Goal: Task Accomplishment & Management: Manage account settings

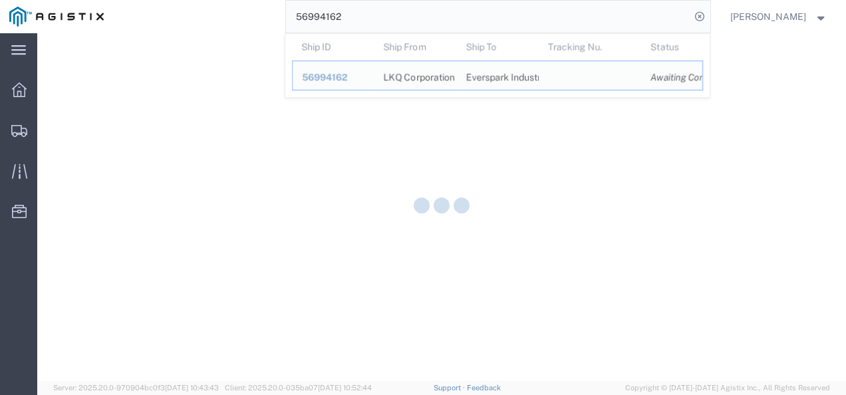
click at [376, 24] on input "56994162" at bounding box center [488, 17] width 404 height 32
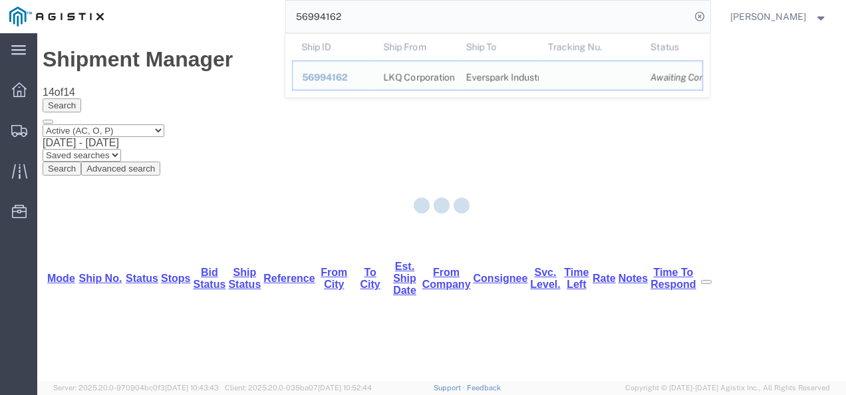
click at [376, 24] on input "56994162" at bounding box center [488, 17] width 404 height 32
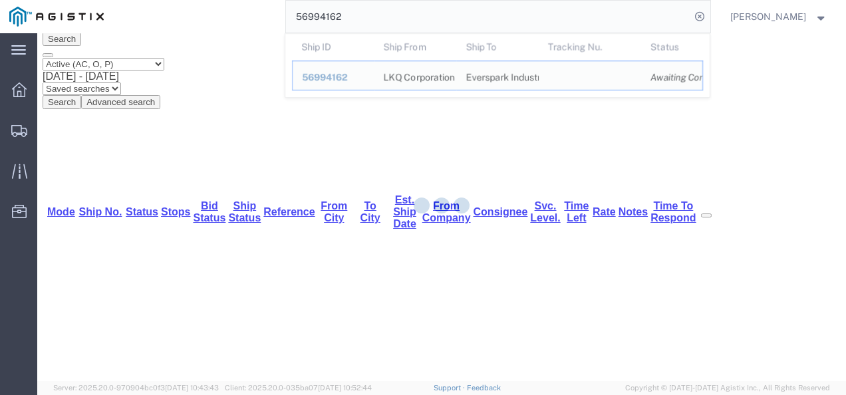
click at [376, 24] on input "56994162" at bounding box center [488, 17] width 404 height 32
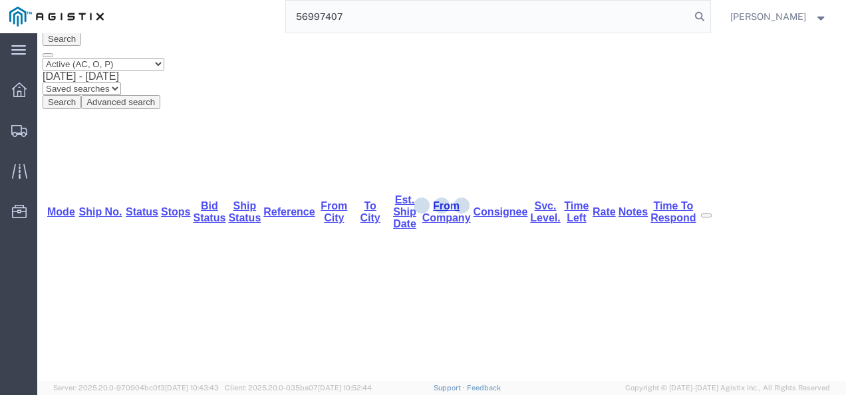
type input "56997407"
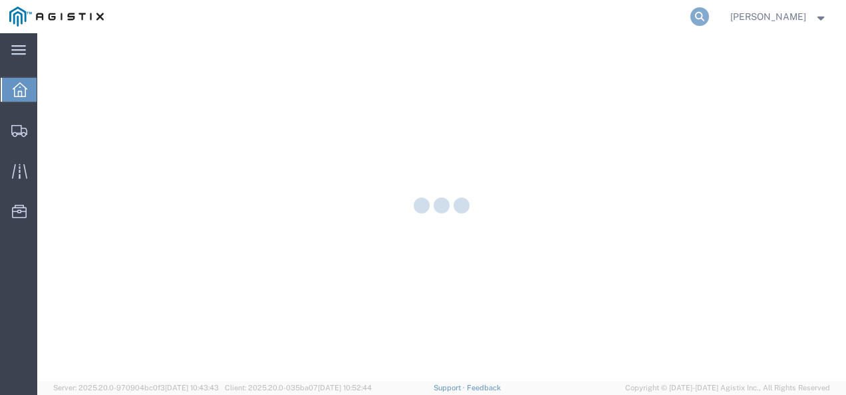
click at [709, 17] on icon at bounding box center [699, 16] width 19 height 19
paste input "56997407"
type input "56997407"
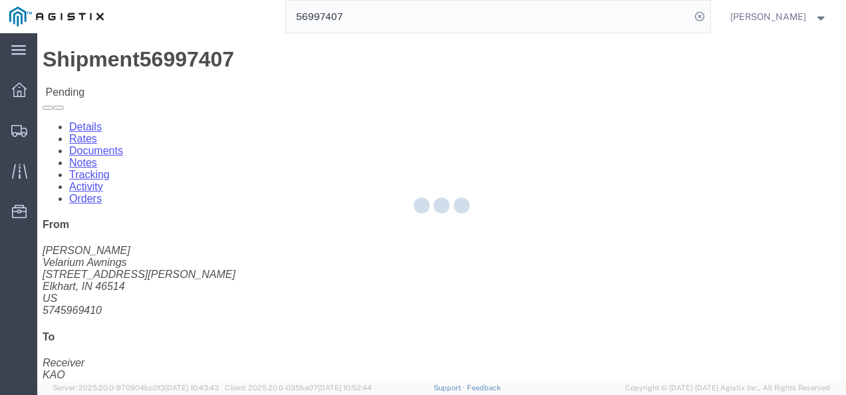
click at [418, 247] on div at bounding box center [441, 207] width 809 height 348
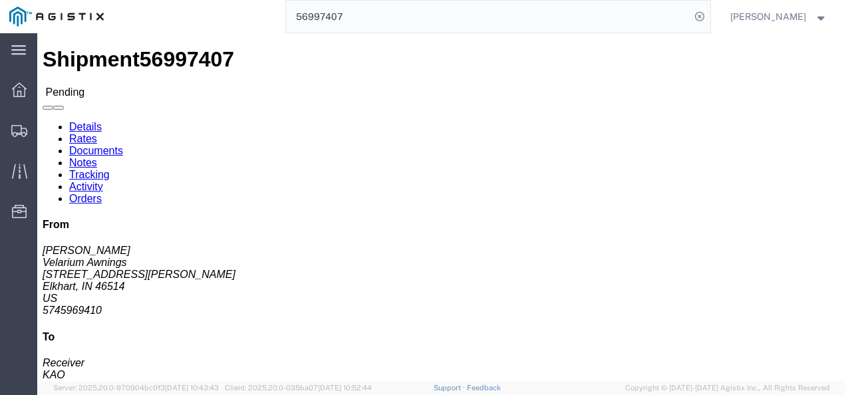
click button "Enter / Modify Bid"
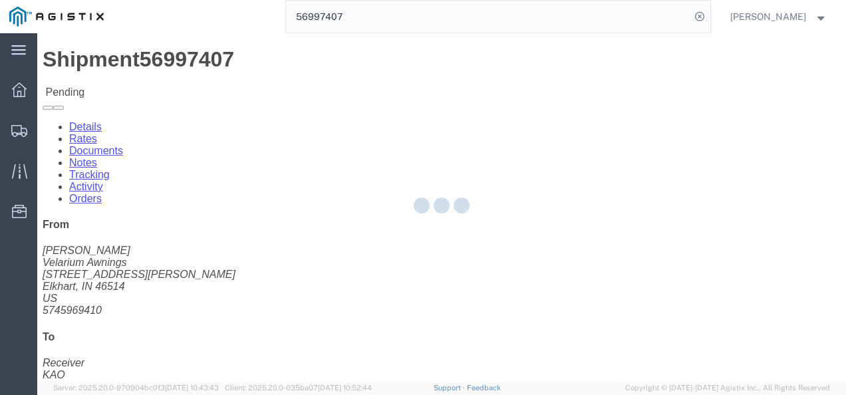
select select "4622"
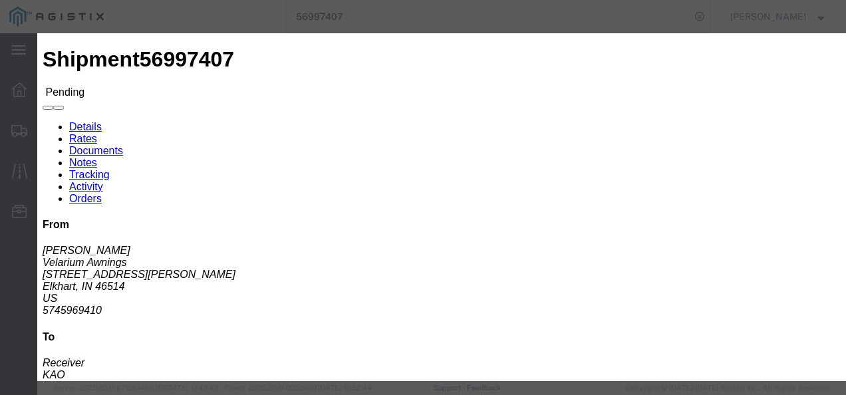
click link "ks_ga - Echo Global Logistics - TL Standard 3 - 5 Day"
drag, startPoint x: 678, startPoint y: 142, endPoint x: 355, endPoint y: 132, distance: 324.1
click div "Mode Select Air Less than Truckload Multi-Leg Ocean Freight Rail Small Parcel T…"
type input "1600"
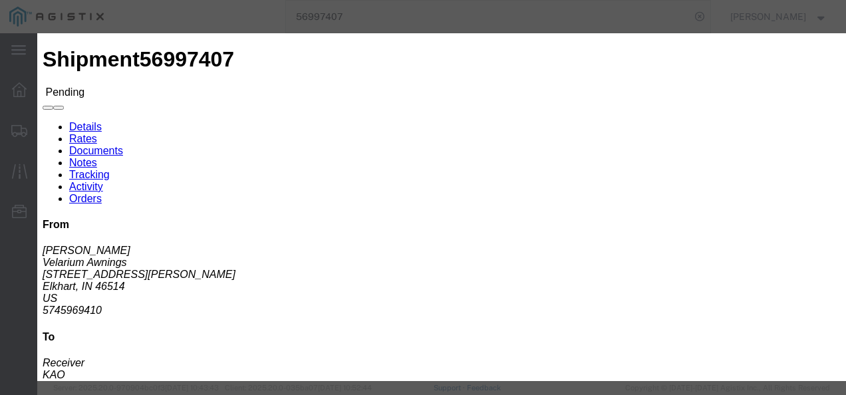
click button "Submit"
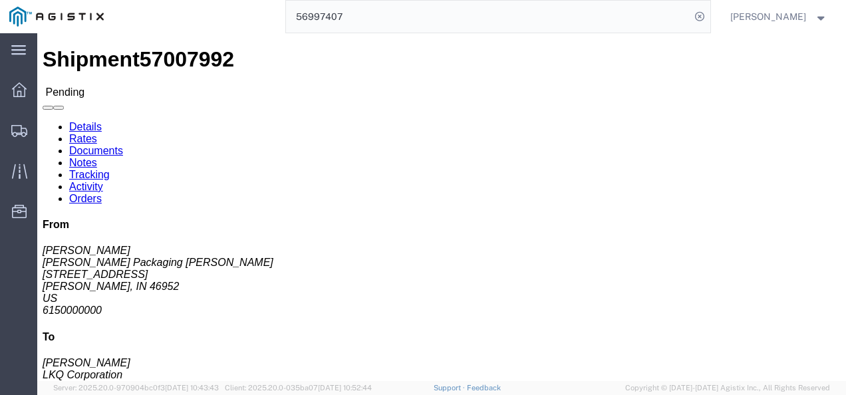
click div "Ship From [PERSON_NAME] Packaging [PERSON_NAME] ([PERSON_NAME]) [STREET_ADDRESS…"
click at [396, 9] on input "56997407" at bounding box center [488, 17] width 404 height 32
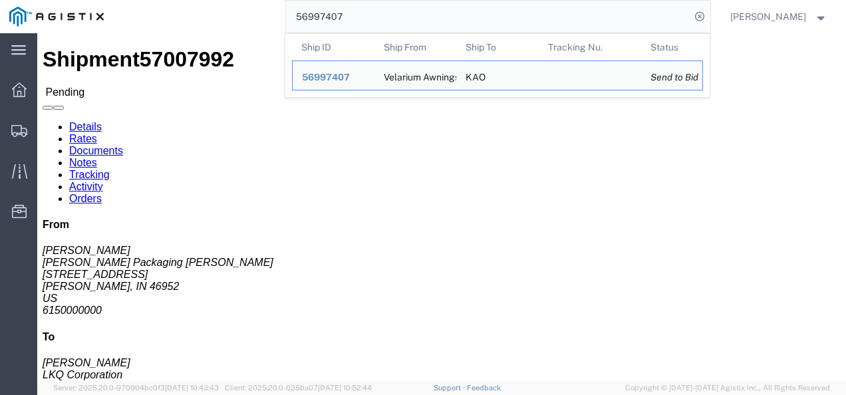
click at [396, 9] on input "56997407" at bounding box center [488, 17] width 404 height 32
paste input "7007992"
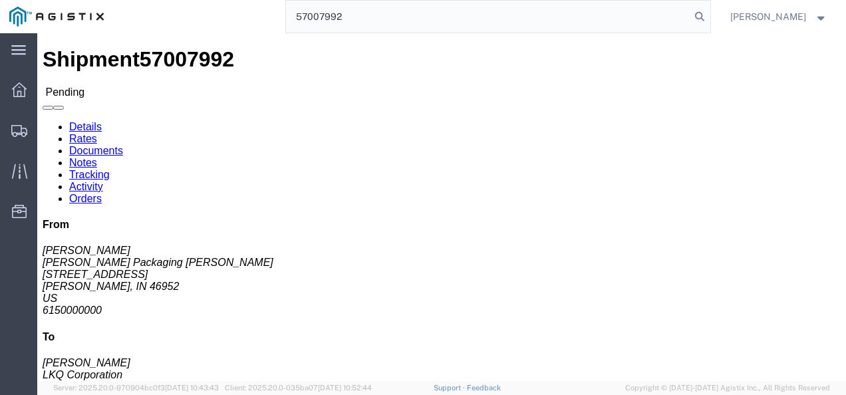
type input "57007992"
click div "Leg 1 - Truckload Vehicle 1: Standard Dry Van (53 Feet) Number of trucks: 1"
click h4 "Routing & Vehicle Information"
click div "Leg 1 - Truckload Vehicle 1: Standard Dry Van (53 Feet) Number of trucks: 1"
click link "Rates"
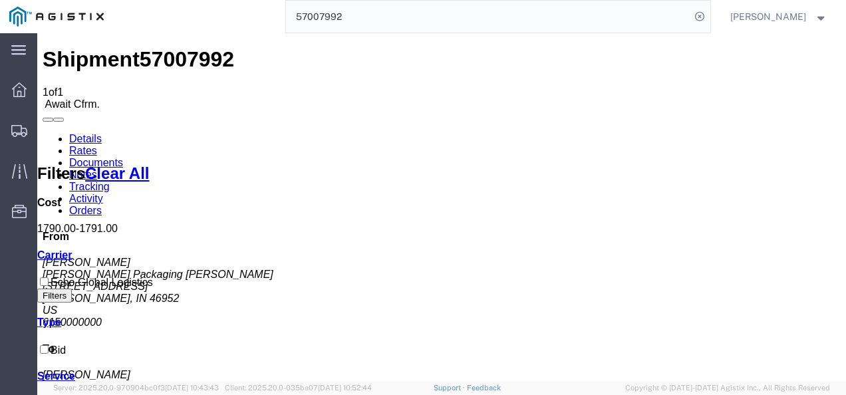
drag, startPoint x: 515, startPoint y: 184, endPoint x: 509, endPoint y: 194, distance: 11.4
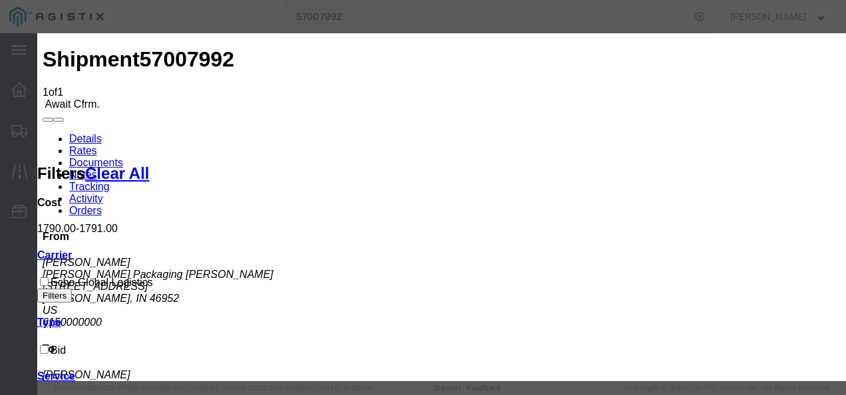
type input "2983749874q9873"
type input "q348983274987"
type input "9872937219873"
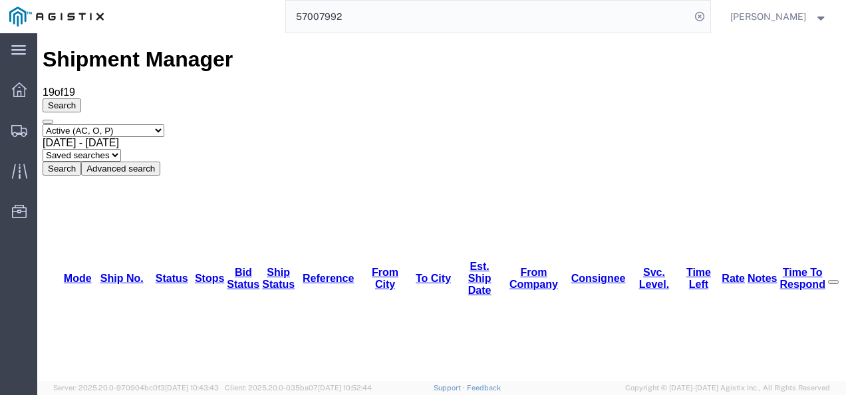
click at [420, 17] on input "57007992" at bounding box center [488, 17] width 404 height 32
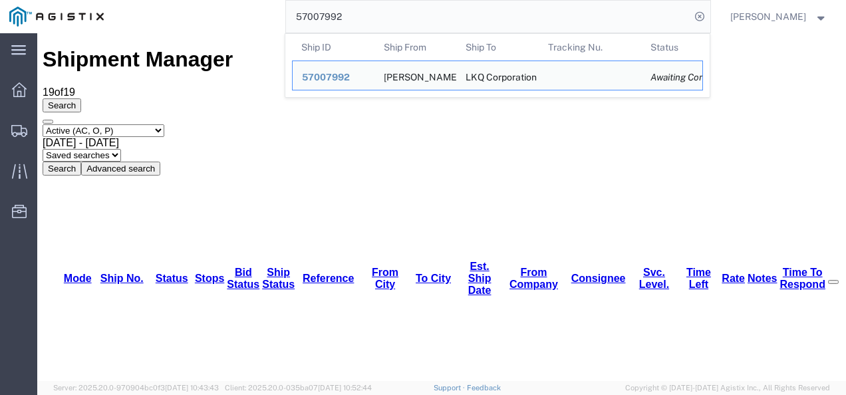
click at [407, 23] on input "57007992" at bounding box center [488, 17] width 404 height 32
paste input "6996743"
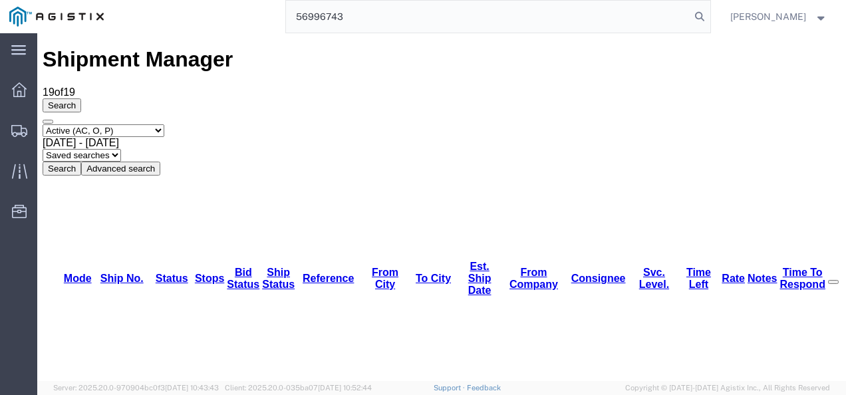
click at [382, 18] on input "56996743" at bounding box center [488, 17] width 404 height 32
type input "56996743"
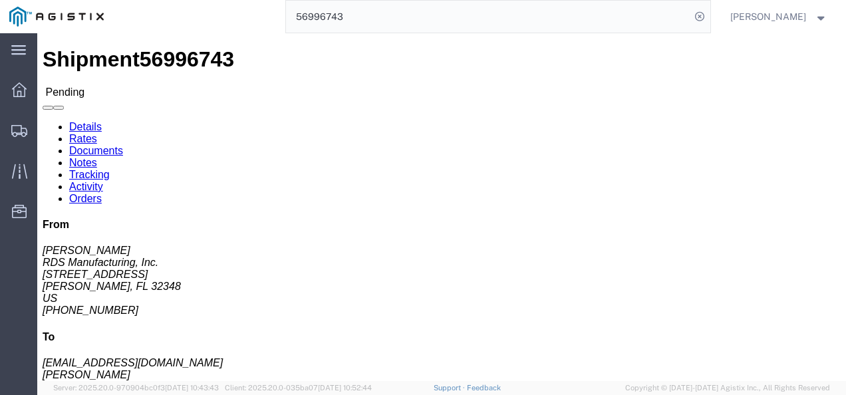
click h4 "Routing & Vehicle Information"
drag, startPoint x: 340, startPoint y: 229, endPoint x: 135, endPoint y: 112, distance: 236.0
click div "Shipment Detail Ship From RDS Manufacturing, Inc. ([PERSON_NAME]) [STREET_ADDRE…"
click link "Rates"
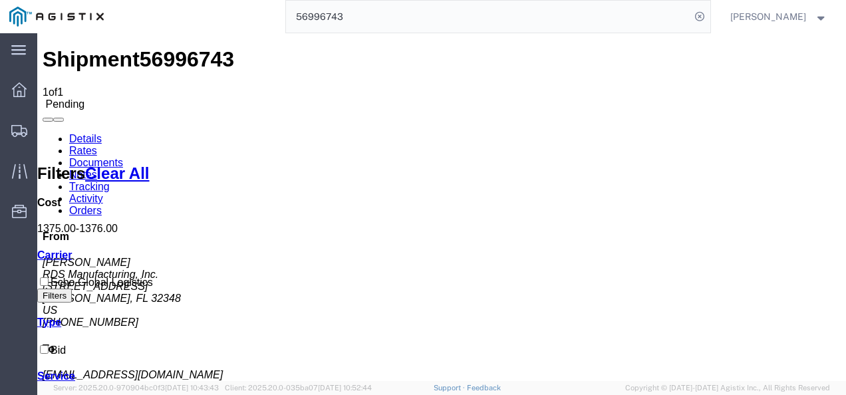
drag, startPoint x: 326, startPoint y: 253, endPoint x: 153, endPoint y: 145, distance: 204.1
click at [78, 133] on link "Details" at bounding box center [85, 138] width 33 height 11
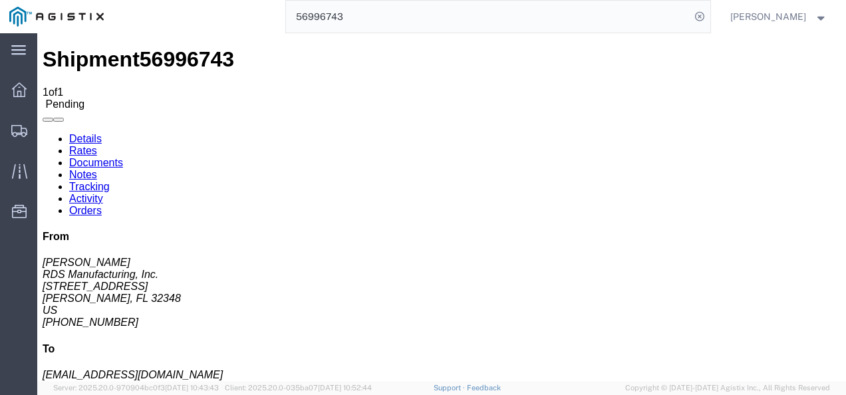
click h4 "Routing & Vehicle Information"
click link "Rates"
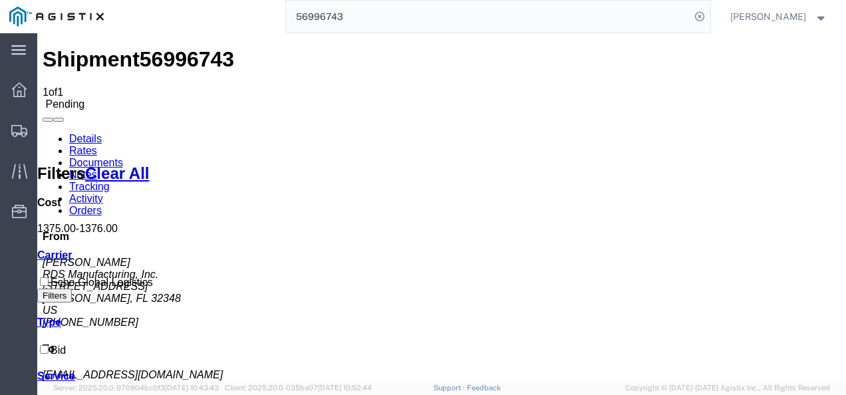
drag, startPoint x: 425, startPoint y: 227, endPoint x: 308, endPoint y: 196, distance: 121.0
click at [92, 133] on link "Details" at bounding box center [85, 138] width 33 height 11
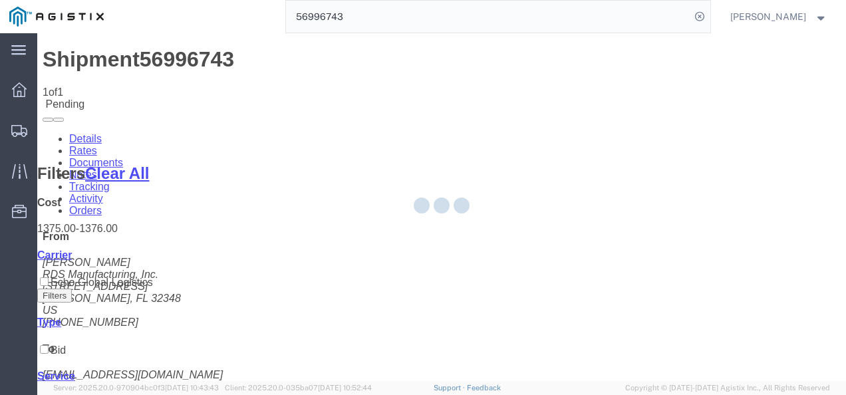
drag, startPoint x: 478, startPoint y: 310, endPoint x: 480, endPoint y: 317, distance: 7.2
click at [479, 313] on div at bounding box center [441, 207] width 809 height 348
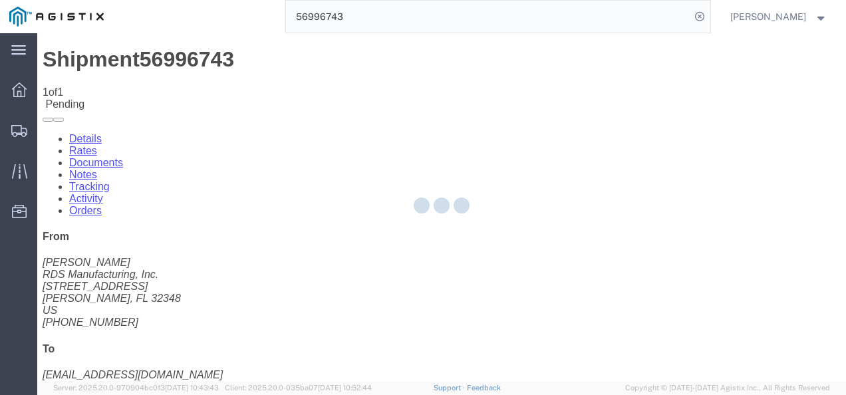
click div "Enter / Modify Bid Withdraw Bid"
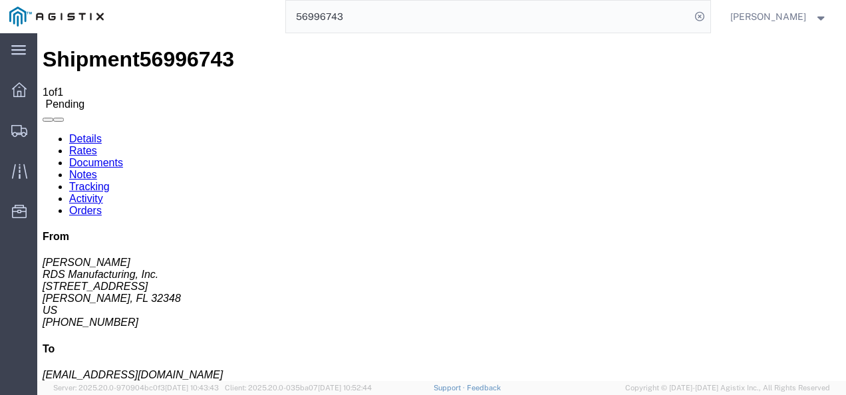
click button "Enter / Modify Bid"
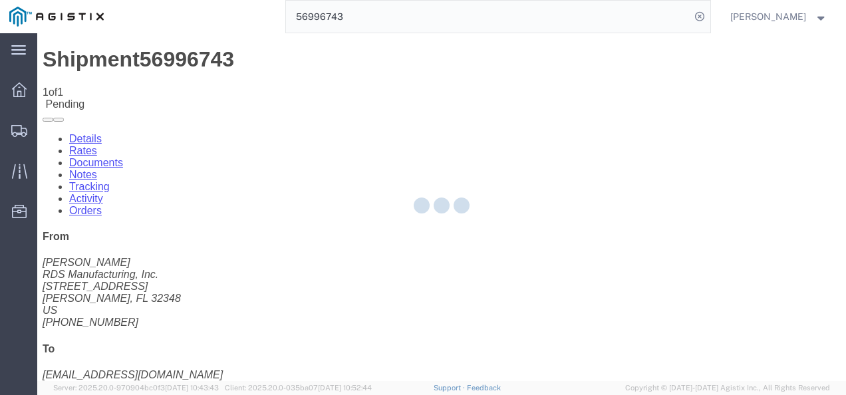
select select "4622"
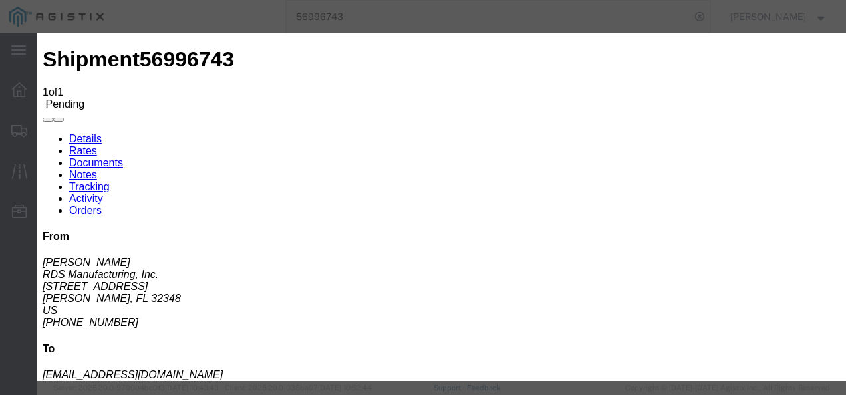
click link "ks_ga - Echo Global Logistics - TL Standard 3 - 5 Day"
drag, startPoint x: 693, startPoint y: 144, endPoint x: 496, endPoint y: 148, distance: 196.9
click div "Select 2 Day Service 3 Axle Winch Truck 3 to 5 Day Service 96L Domestic Flat Ra…"
type input "1260"
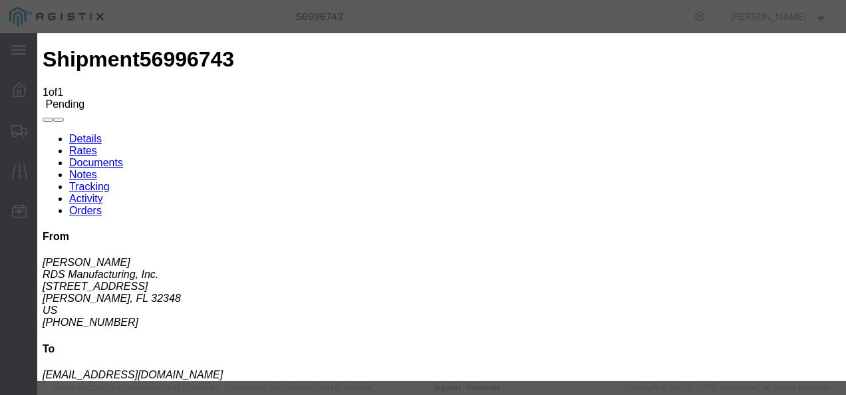
click button "Submit"
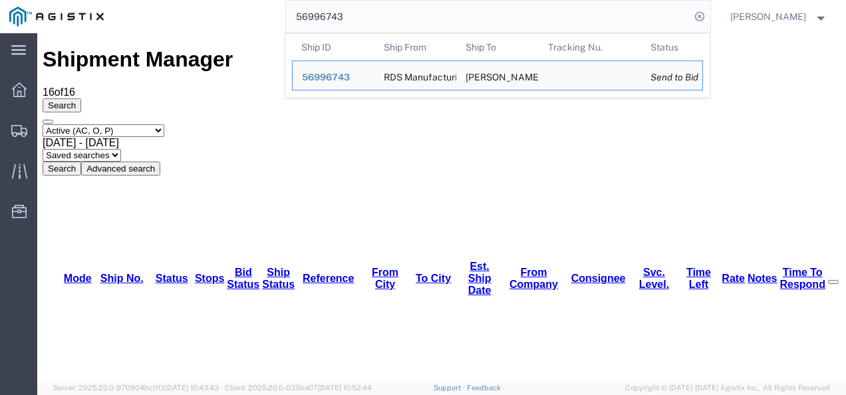
click at [396, 2] on input "56996743" at bounding box center [488, 17] width 404 height 32
paste input "7665"
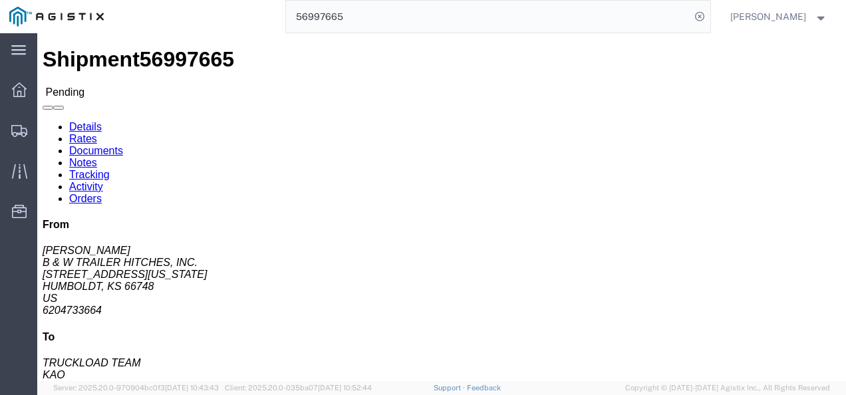
click div "Ship From B & W TRAILER HITCHES, INC. ([PERSON_NAME]) [STREET_ADDRESS][US_STATE…"
click div "Shipment Detail Ship From B & W TRAILER HITCHES, INC. ([PERSON_NAME]) [STREET_A…"
drag, startPoint x: 436, startPoint y: 237, endPoint x: 410, endPoint y: 226, distance: 28.7
click h4 "Routing & Vehicle Information"
click link "Rates"
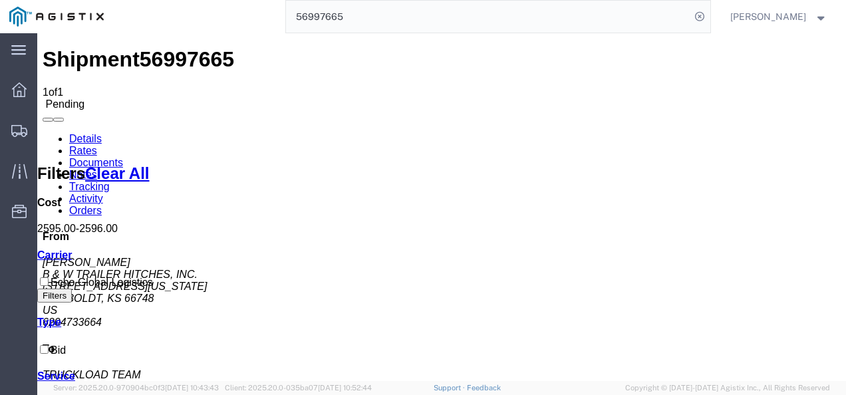
drag, startPoint x: 375, startPoint y: 261, endPoint x: 389, endPoint y: 282, distance: 24.9
drag, startPoint x: 512, startPoint y: 305, endPoint x: 506, endPoint y: 223, distance: 82.1
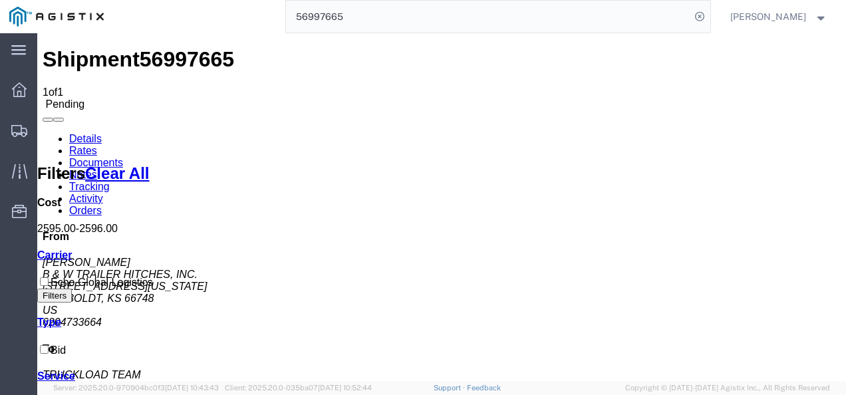
click at [418, 21] on input "56997665" at bounding box center [488, 17] width 404 height 32
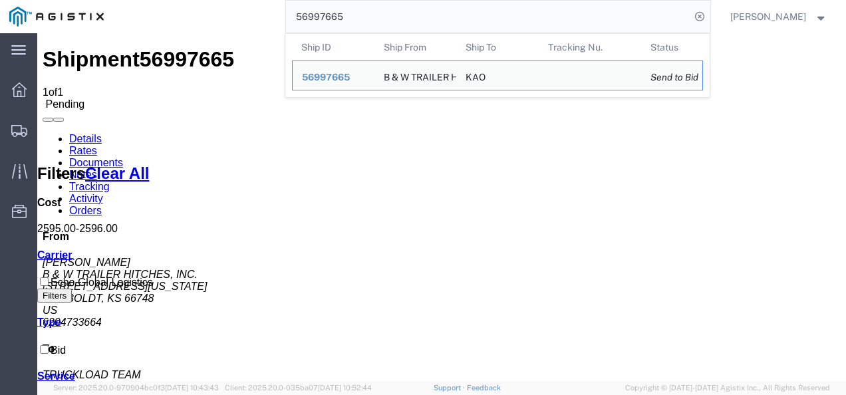
click at [418, 21] on input "56997665" at bounding box center [488, 17] width 404 height 32
paste input "7008281"
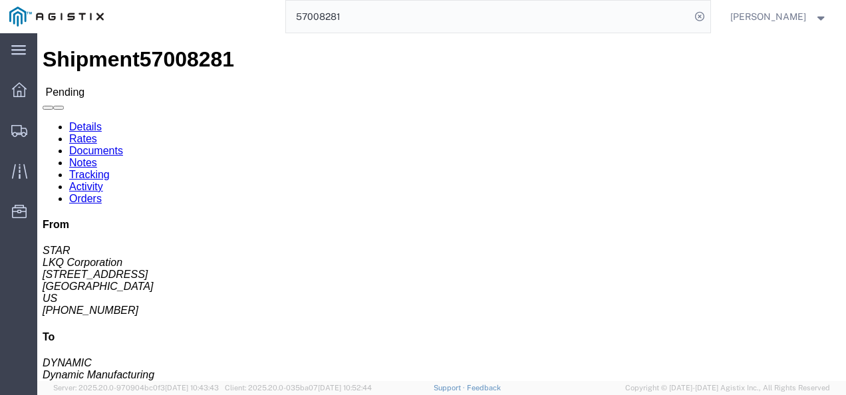
click div "Shipment Detail Ship From LKQ Corporation (STAR) [STREET_ADDRESS] [PHONE_NUMBER…"
click h4 "Routing & Vehicle Information"
click link "Rates"
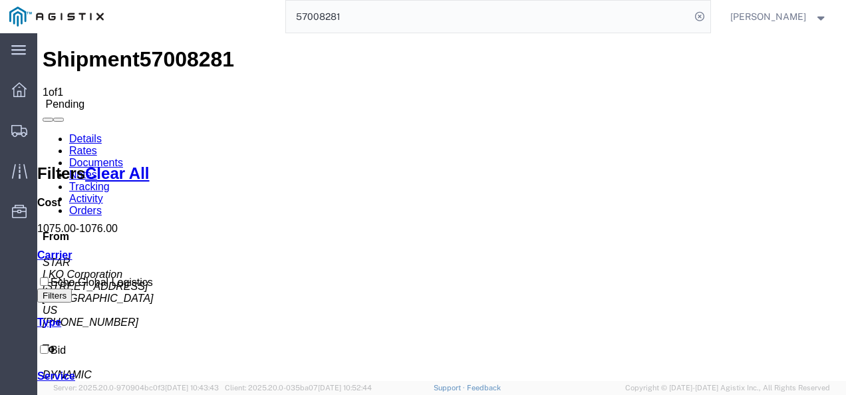
drag, startPoint x: 492, startPoint y: 274, endPoint x: 486, endPoint y: 245, distance: 29.9
click at [416, 21] on input "57008281" at bounding box center [488, 17] width 404 height 32
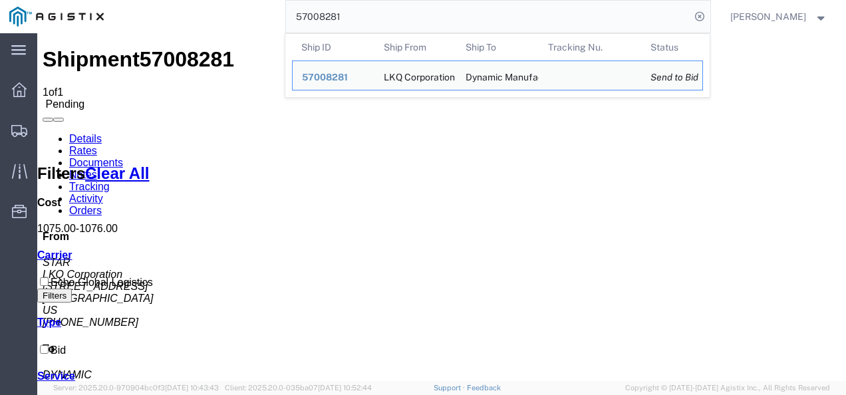
click at [416, 21] on input "57008281" at bounding box center [488, 17] width 404 height 32
paste input "6999614"
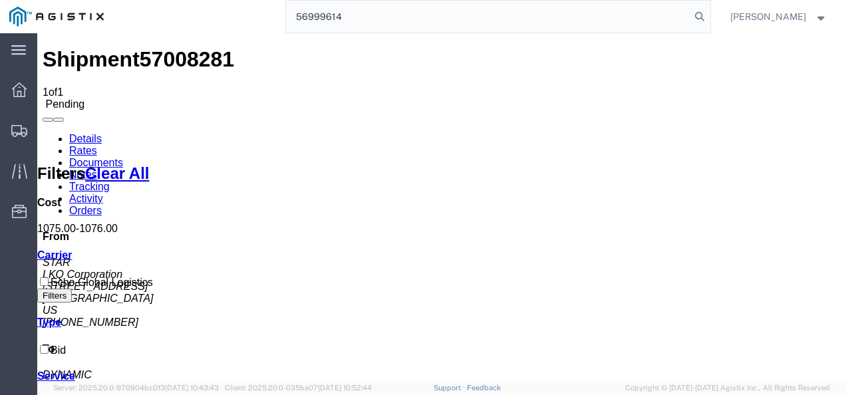
type input "56999614"
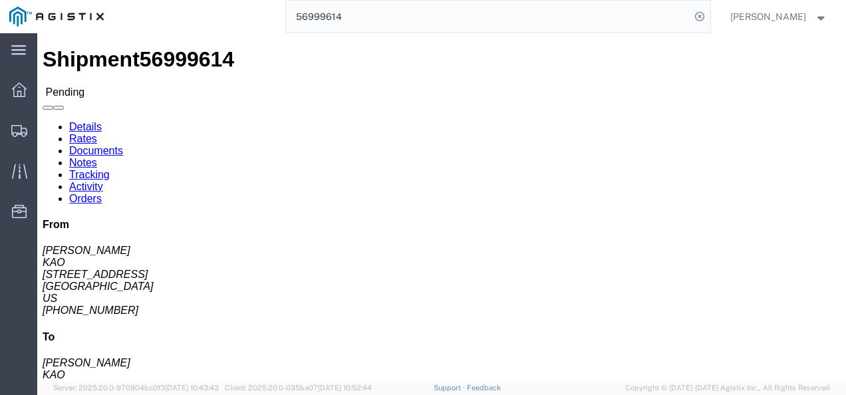
click div "Shipment Detail Ship From KAO ([PERSON_NAME]) [STREET_ADDRESS] [PHONE_NUMBER] S…"
click link "Rates"
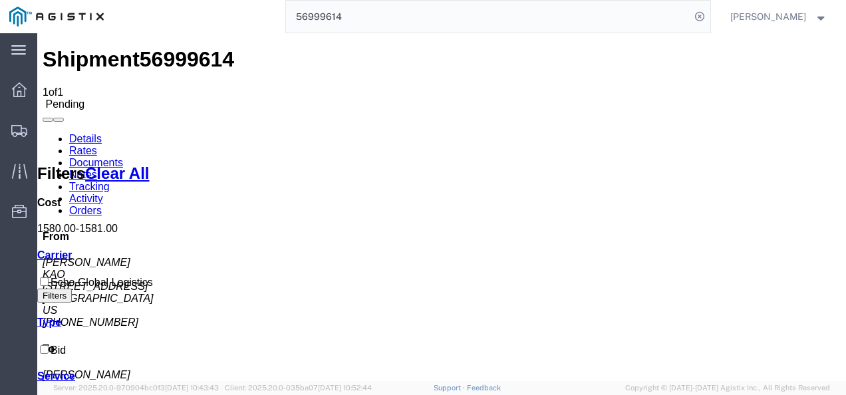
drag, startPoint x: 412, startPoint y: 277, endPoint x: 196, endPoint y: 164, distance: 244.3
click at [84, 133] on link "Details" at bounding box center [85, 138] width 33 height 11
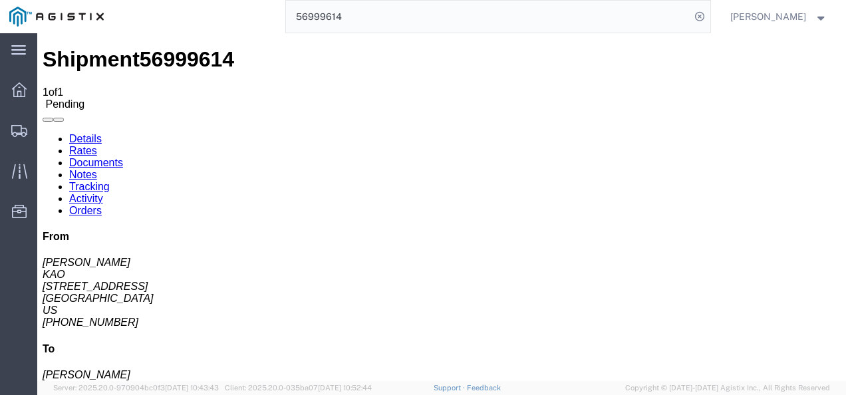
click h4 "Routing & Vehicle Information"
click div "Ship From KAO ([PERSON_NAME]) [STREET_ADDRESS] [PHONE_NUMBER] Ship To KAO ([PER…"
drag, startPoint x: 557, startPoint y: 273, endPoint x: 565, endPoint y: 313, distance: 40.7
click div "Leg 1 - Truckload Vehicle 1: Standard Dry Van (53 Feet) Number of trucks: 1"
click div "Shipment Detail Ship From KAO ([PERSON_NAME]) [STREET_ADDRESS] [PHONE_NUMBER] S…"
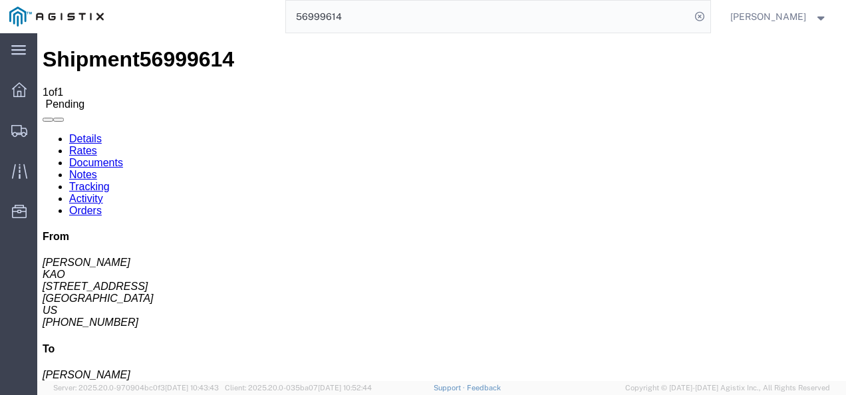
click div "Ship From KAO ([PERSON_NAME]) [STREET_ADDRESS] [PHONE_NUMBER] Ship To KAO ([PER…"
